Goal: Register for event/course

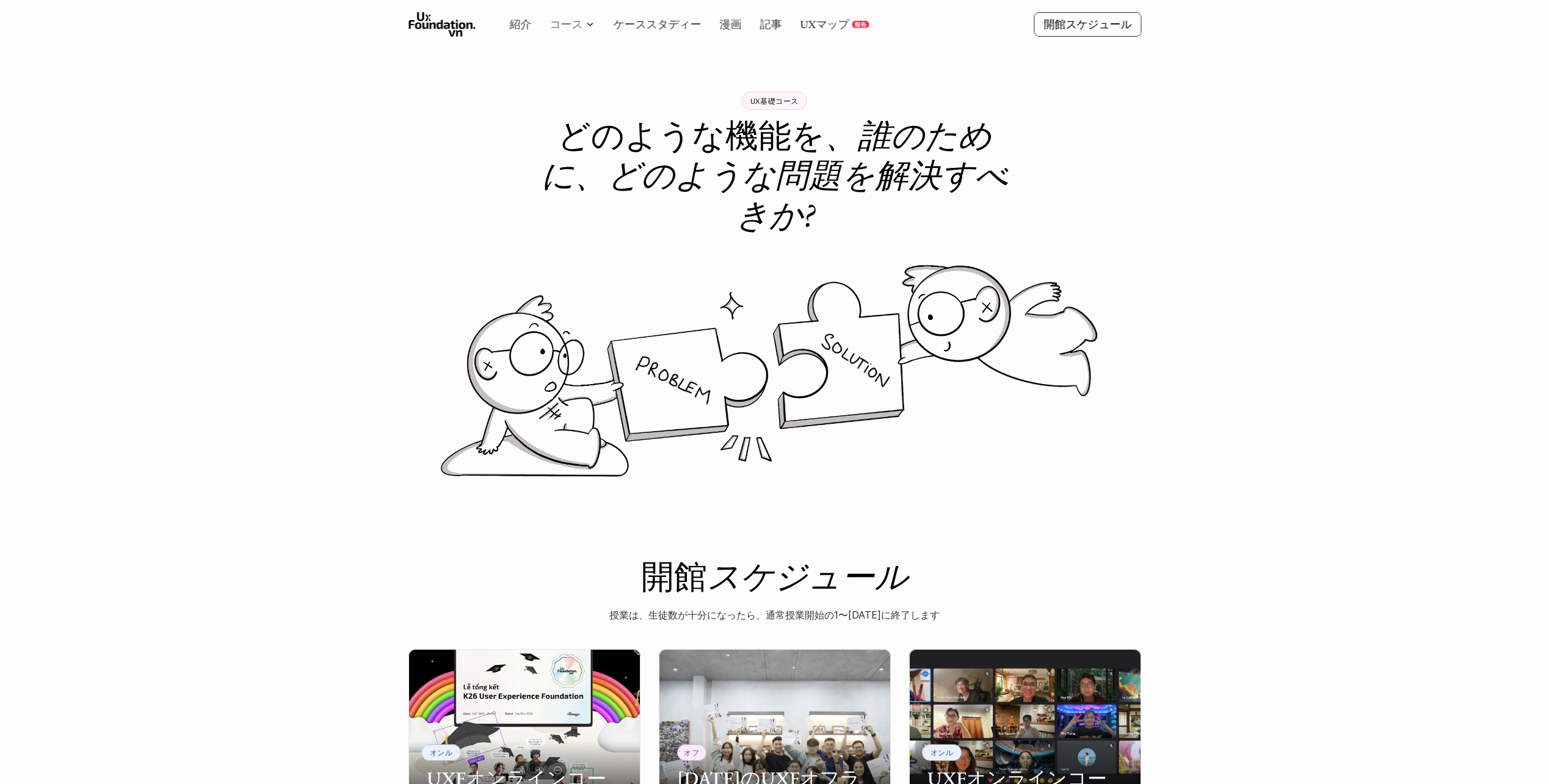
click at [579, 24] on link "コース" at bounding box center [566, 24] width 33 height 14
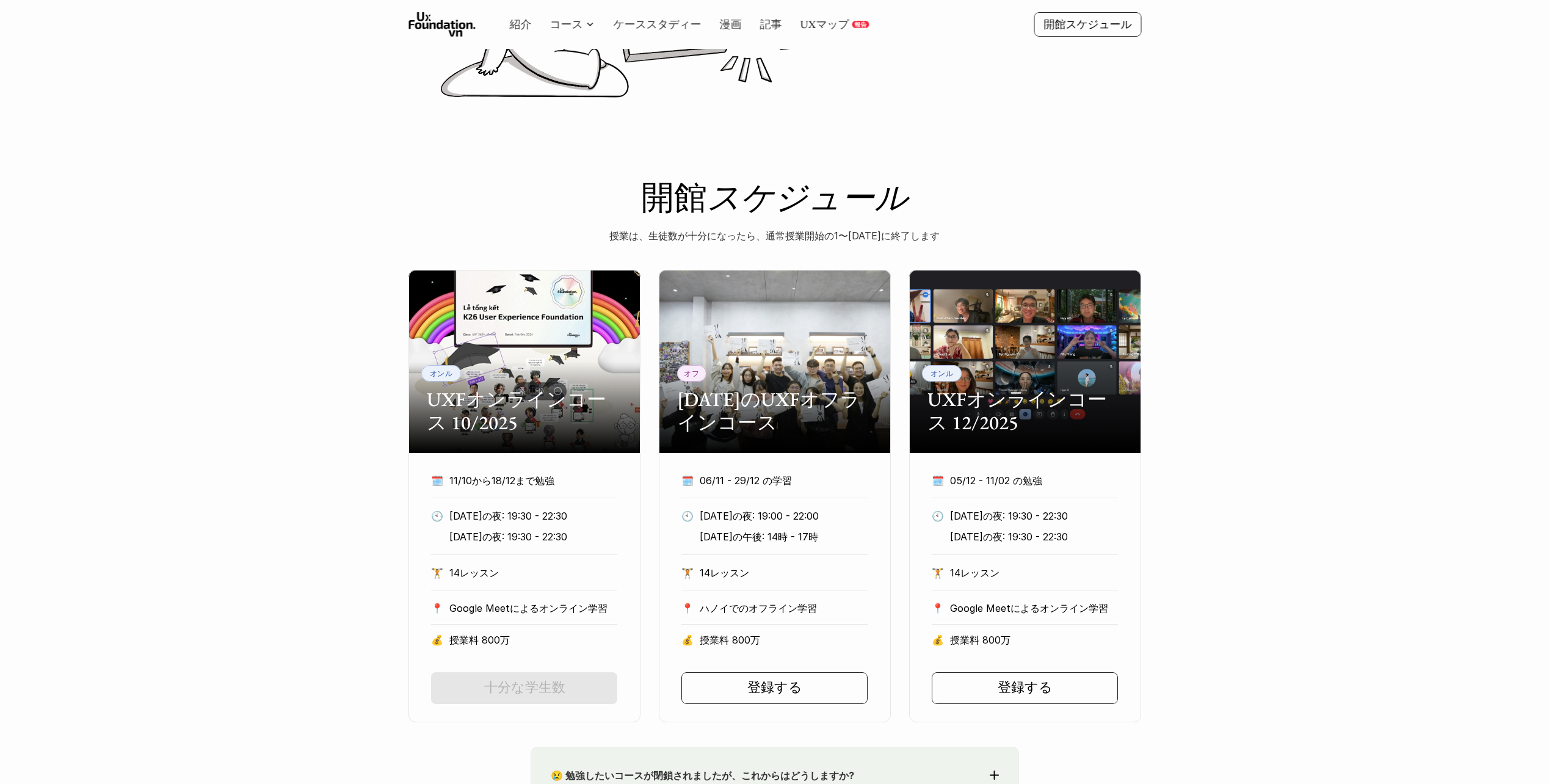
scroll to position [366, 0]
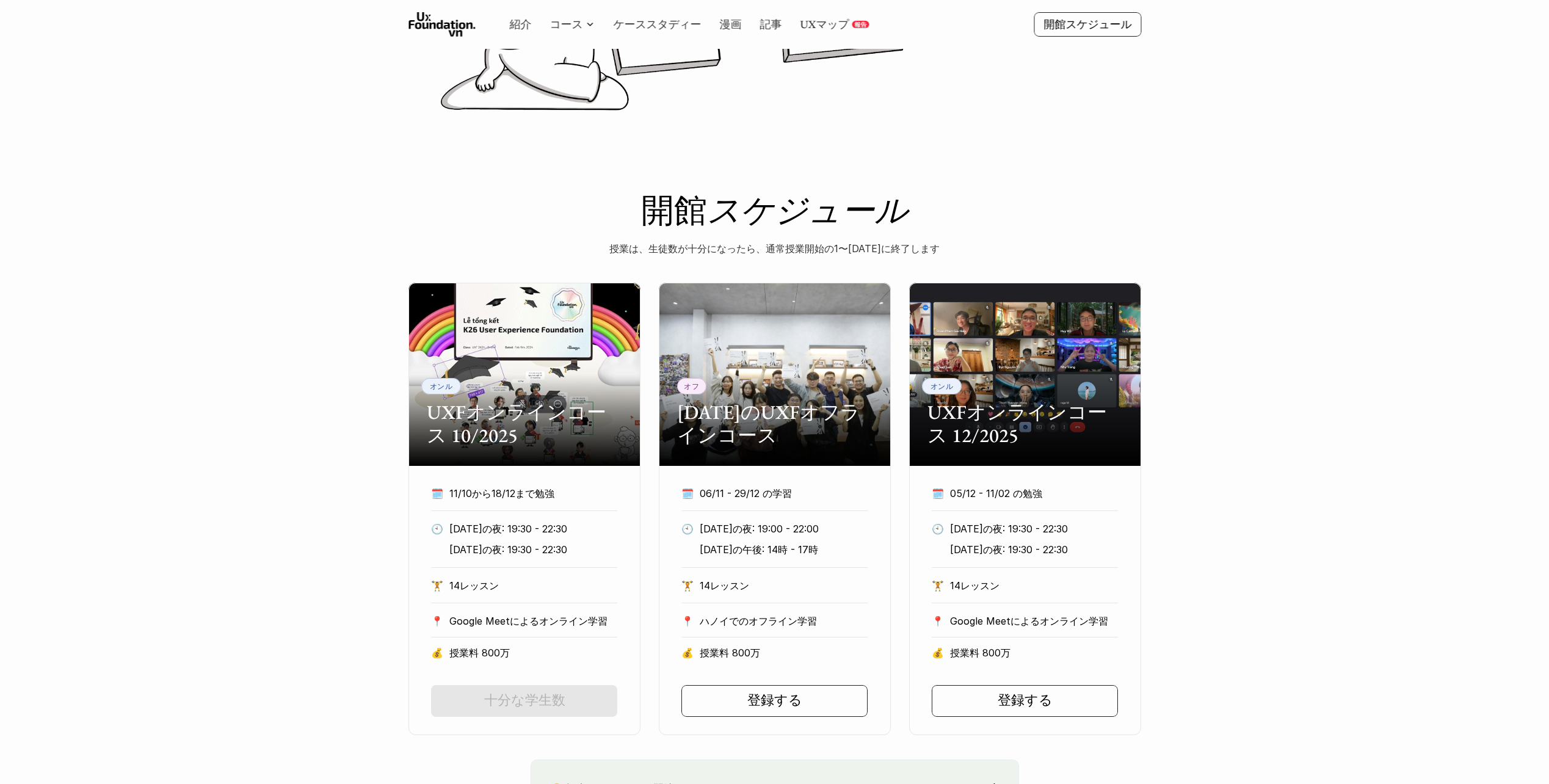
click at [520, 406] on h2 "UXFオンラインコース 10/2025" at bounding box center [524, 423] width 195 height 47
click at [529, 542] on p "[DATE]の夜: 19:30 - 22:30" at bounding box center [533, 550] width 168 height 19
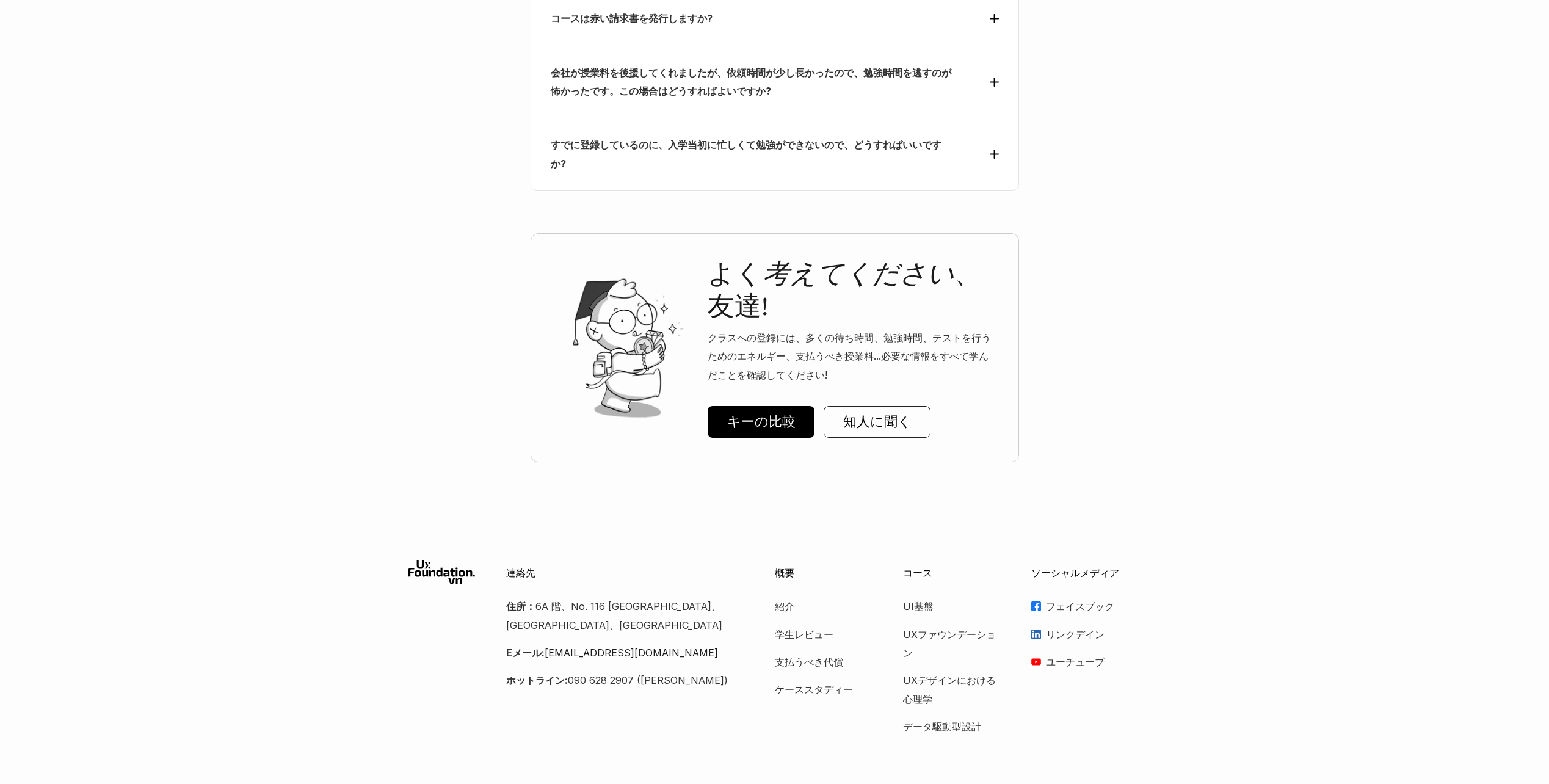
scroll to position [5444, 0]
